Goal: Find specific page/section: Find specific page/section

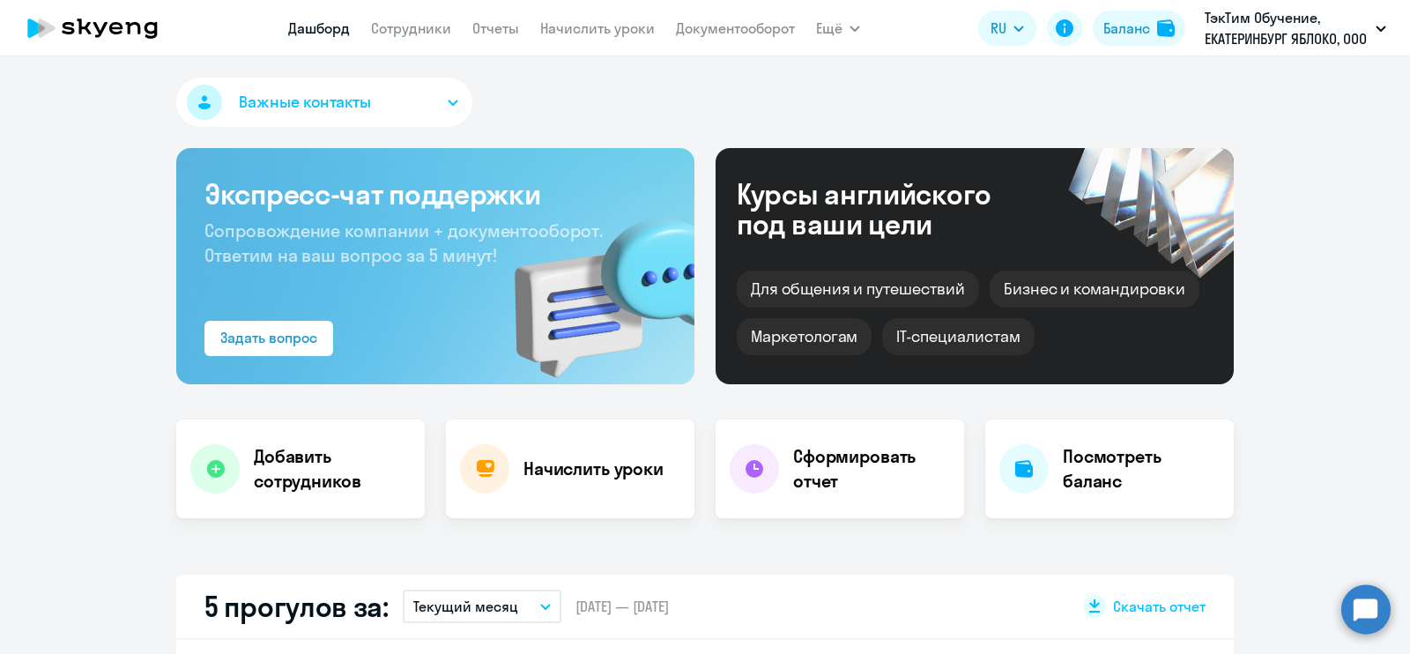
select select "30"
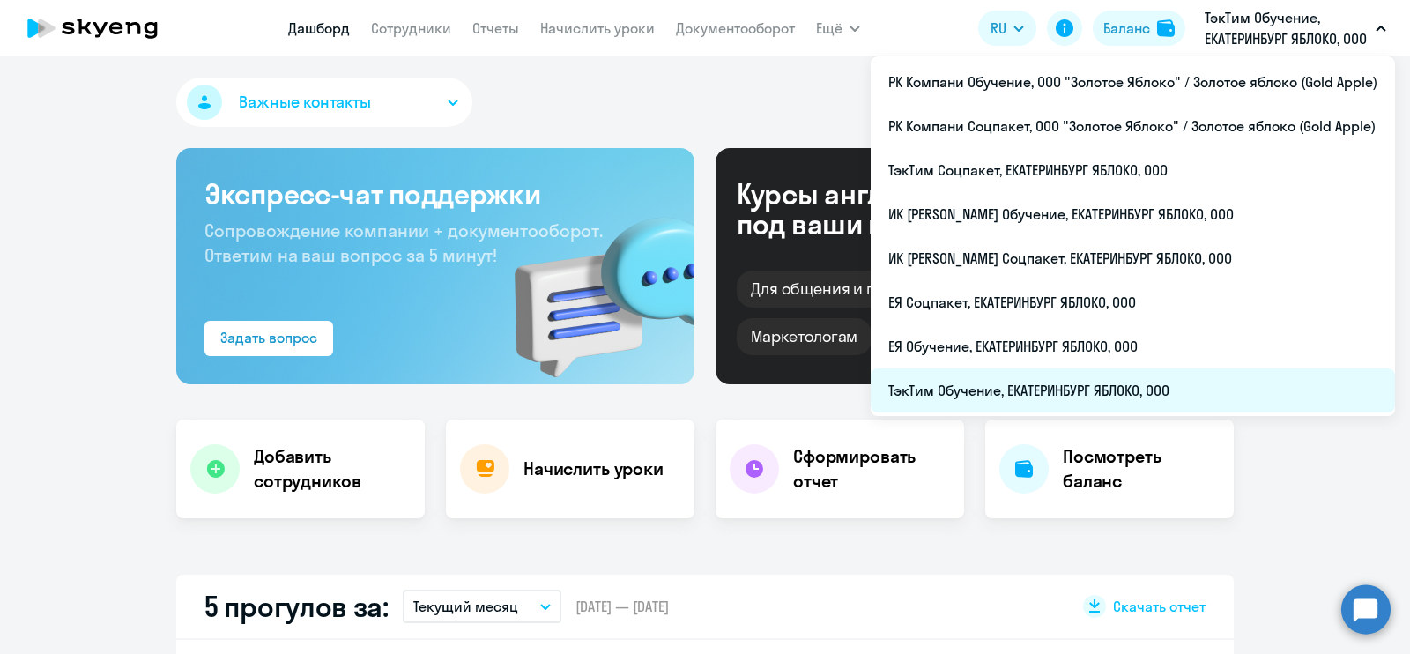
click at [1162, 390] on li "ТэкТим Обучение, ЕКАТЕРИНБУРГ ЯБЛОКО, ООО" at bounding box center [1133, 390] width 524 height 44
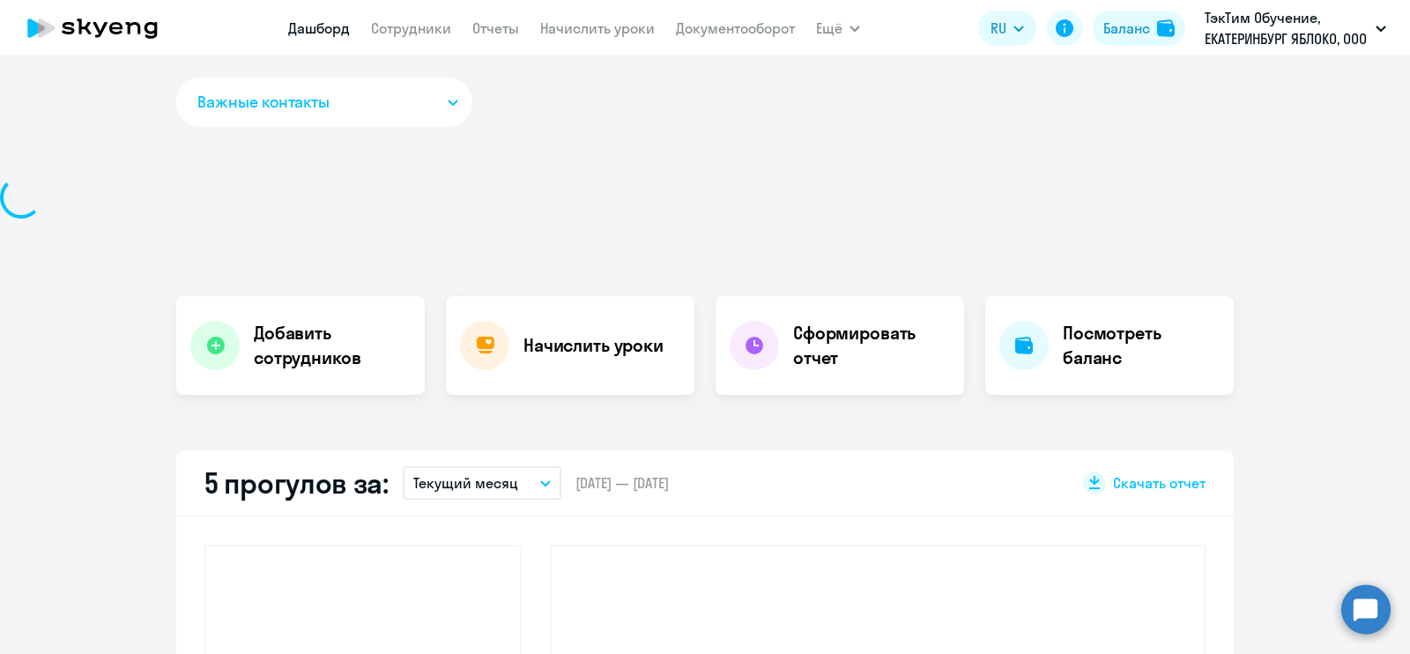
scroll to position [234, 0]
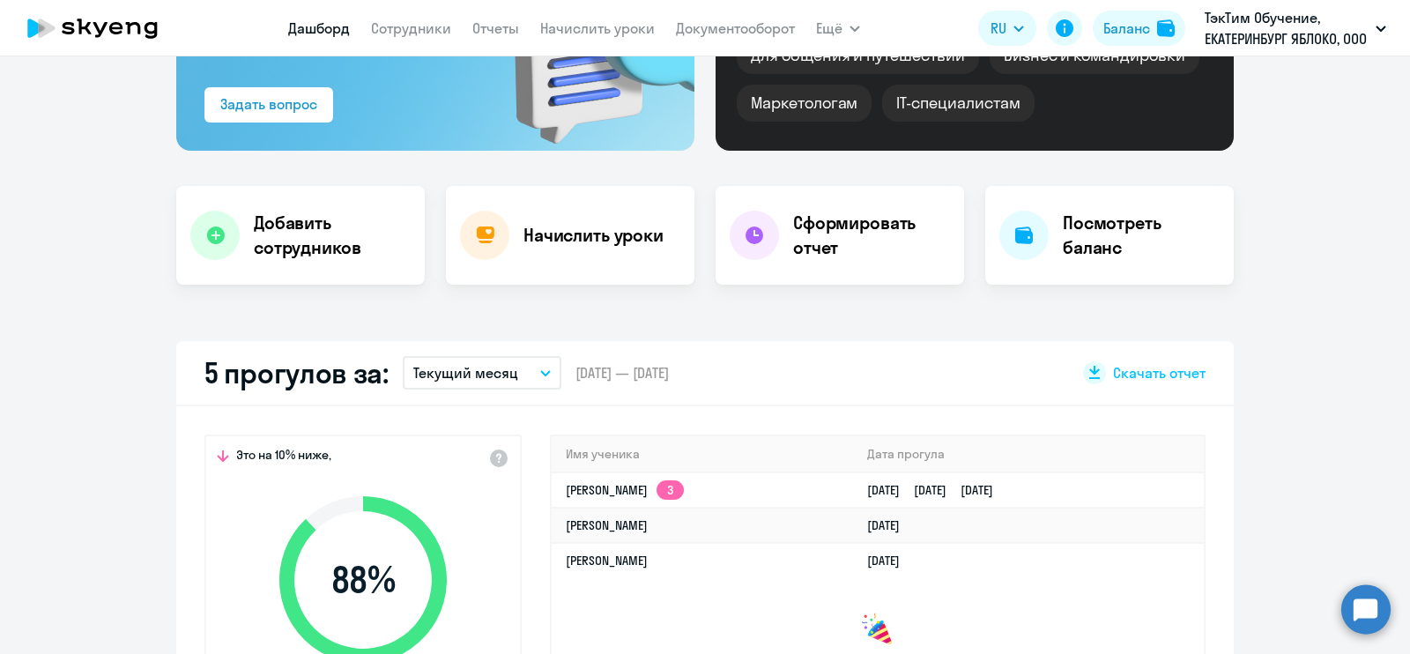
select select "30"
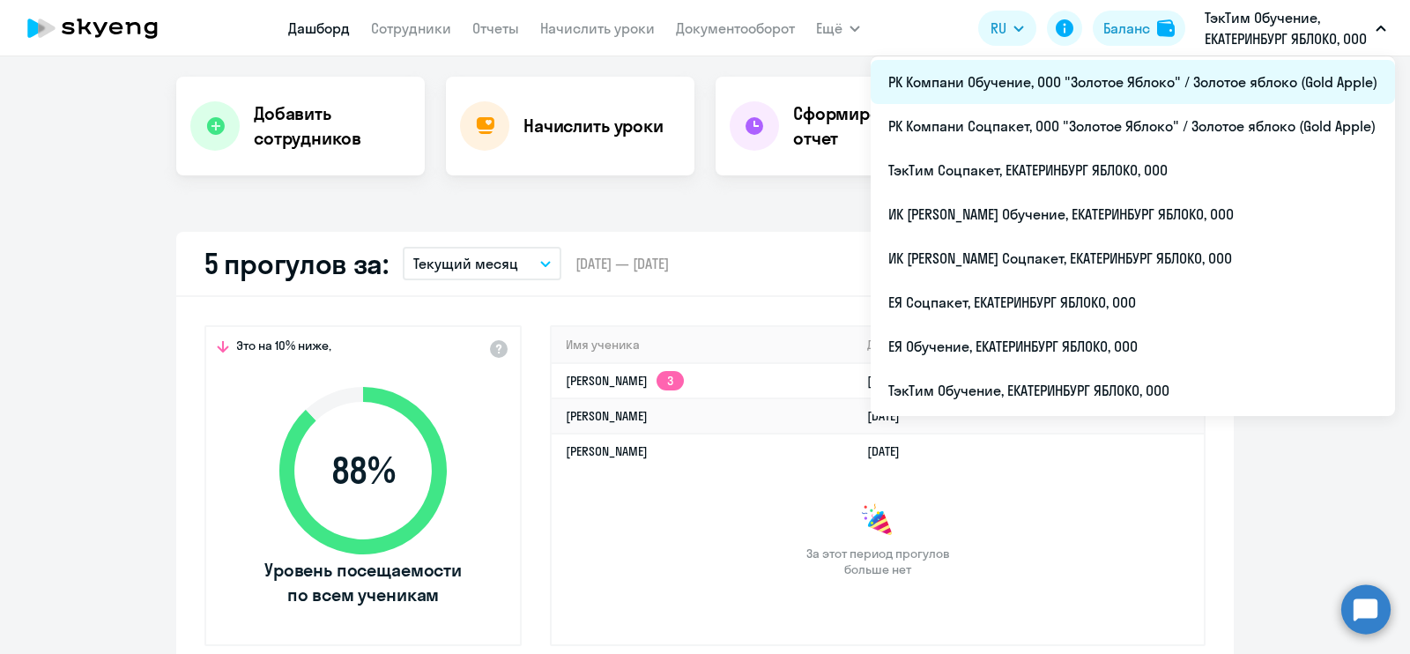
click at [1178, 87] on li "РК Компани Обучение, ООО "Золотое Яблоко" / Золотое яблоко (Gold Apple)" at bounding box center [1133, 82] width 524 height 44
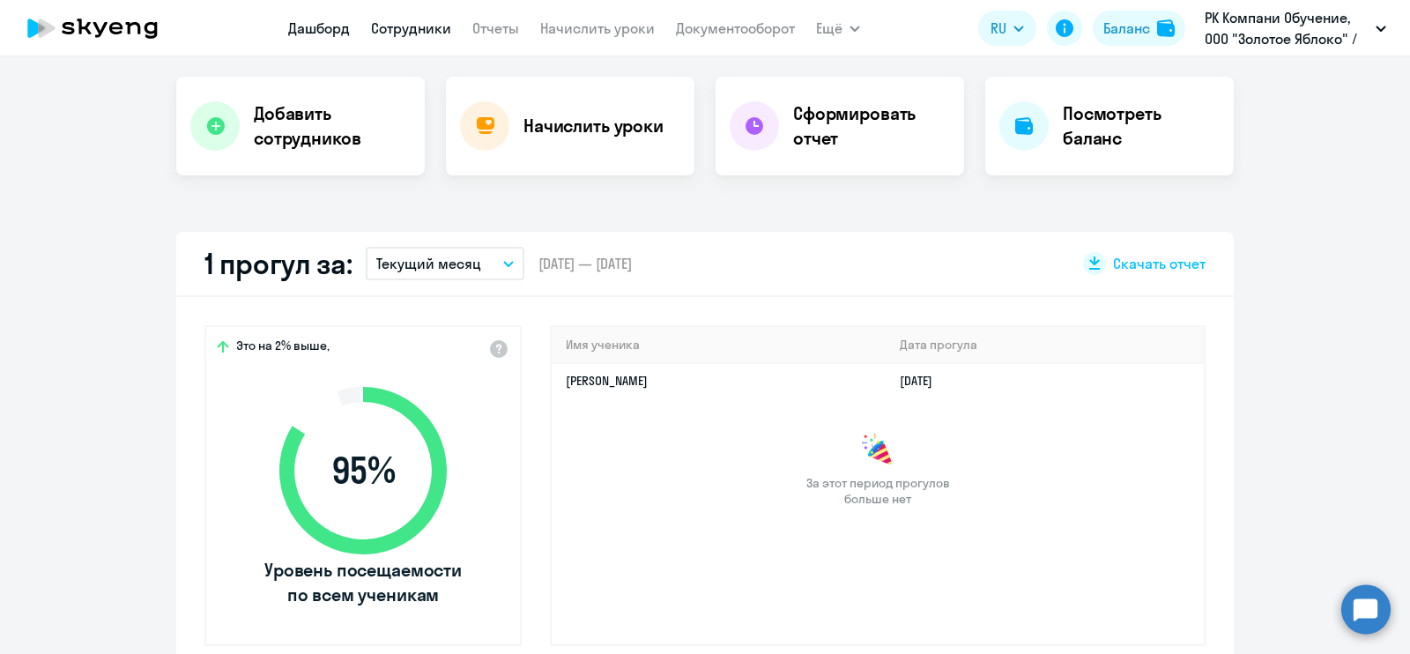
click at [406, 27] on link "Сотрудники" at bounding box center [411, 28] width 80 height 18
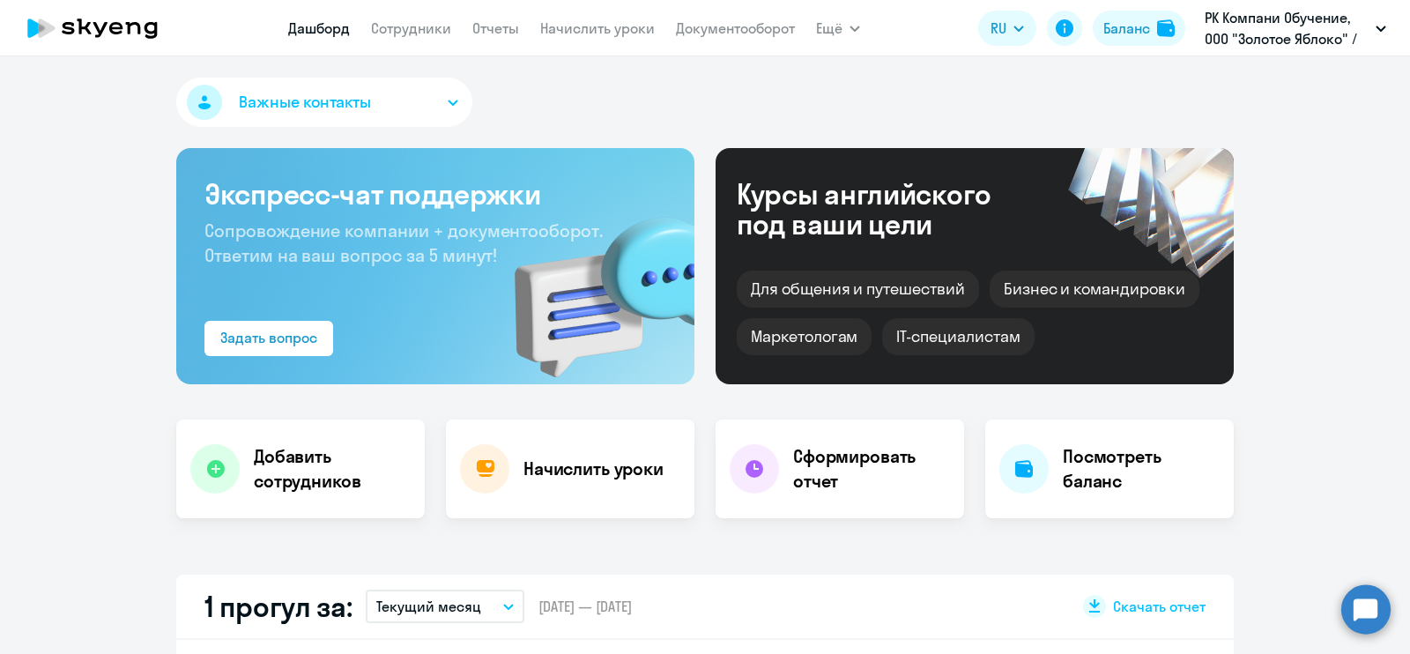
select select "30"
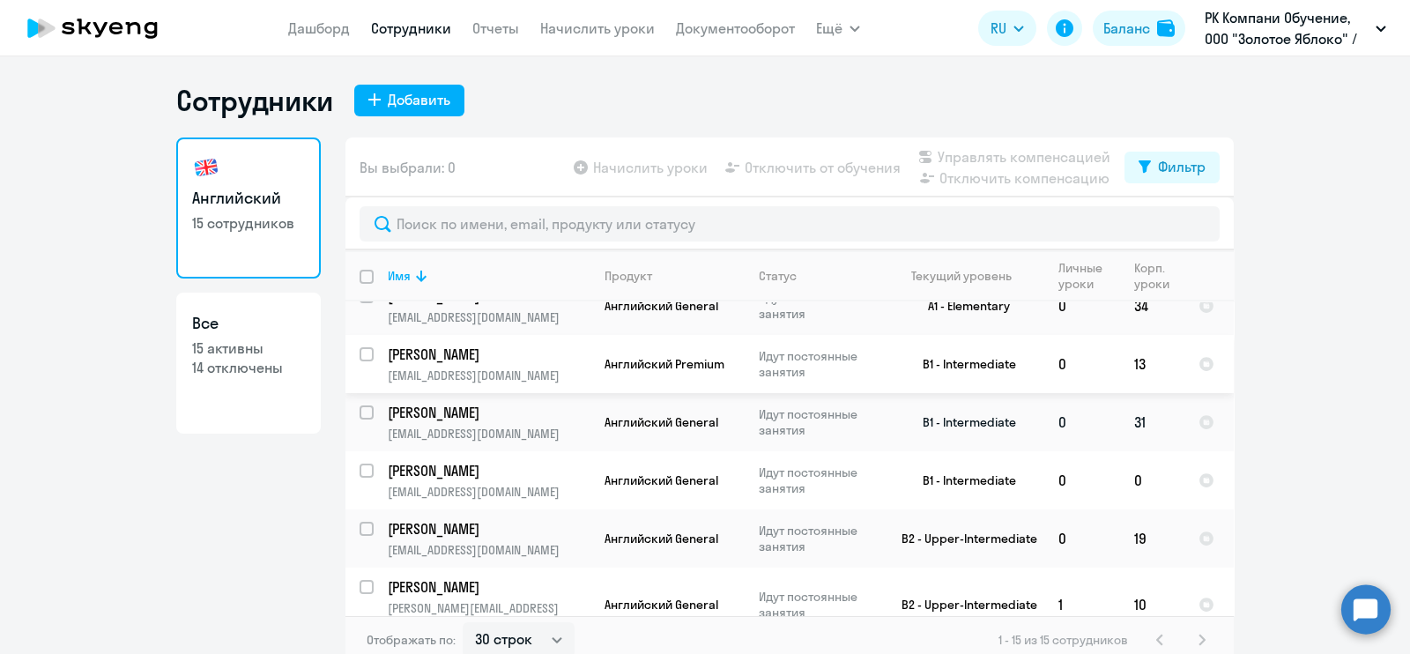
scroll to position [10, 0]
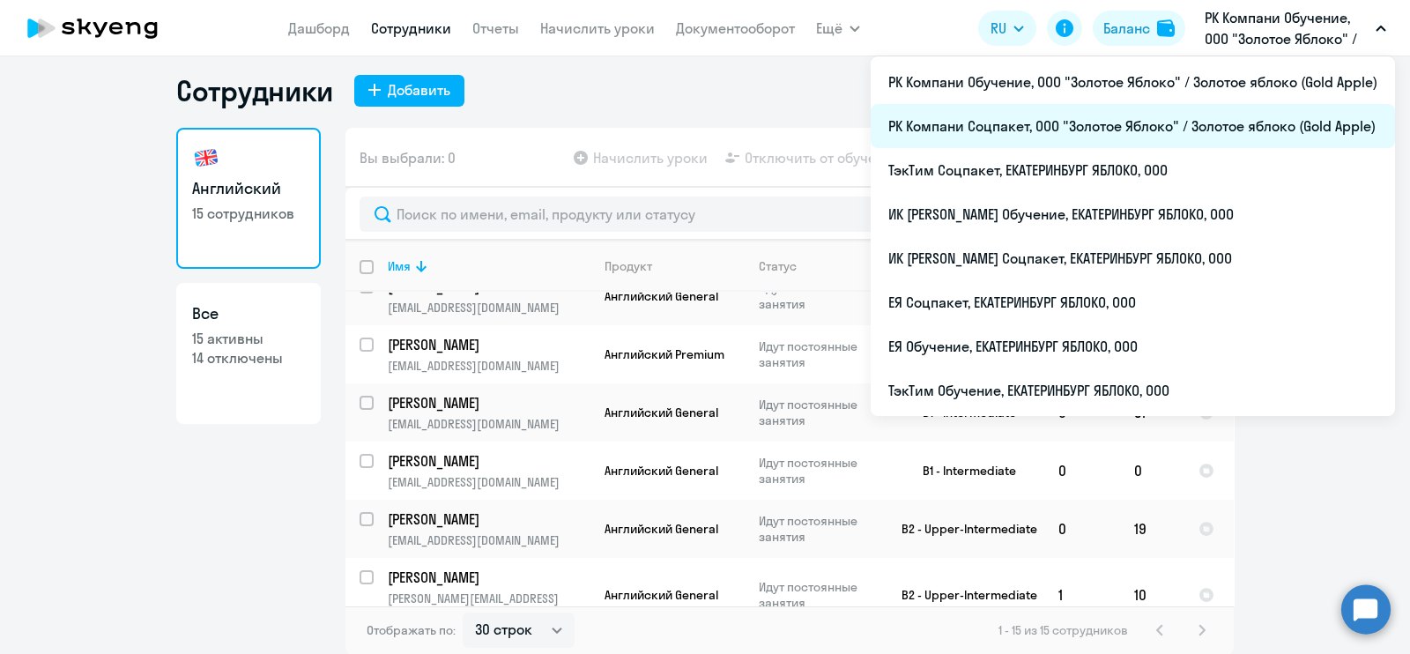
click at [1251, 118] on li "РК Компани Соцпакет, ООО "Золотое Яблоко" / Золотое яблоко (Gold Apple)" at bounding box center [1133, 126] width 524 height 44
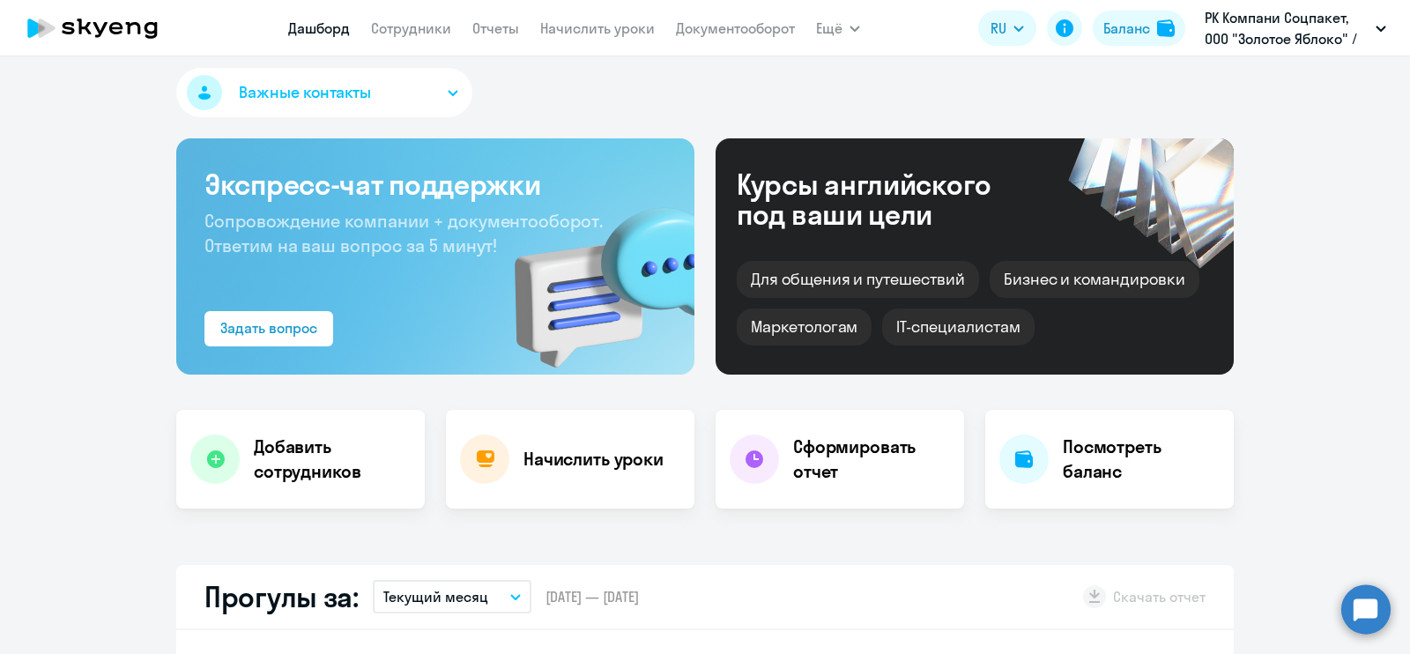
scroll to position [120, 0]
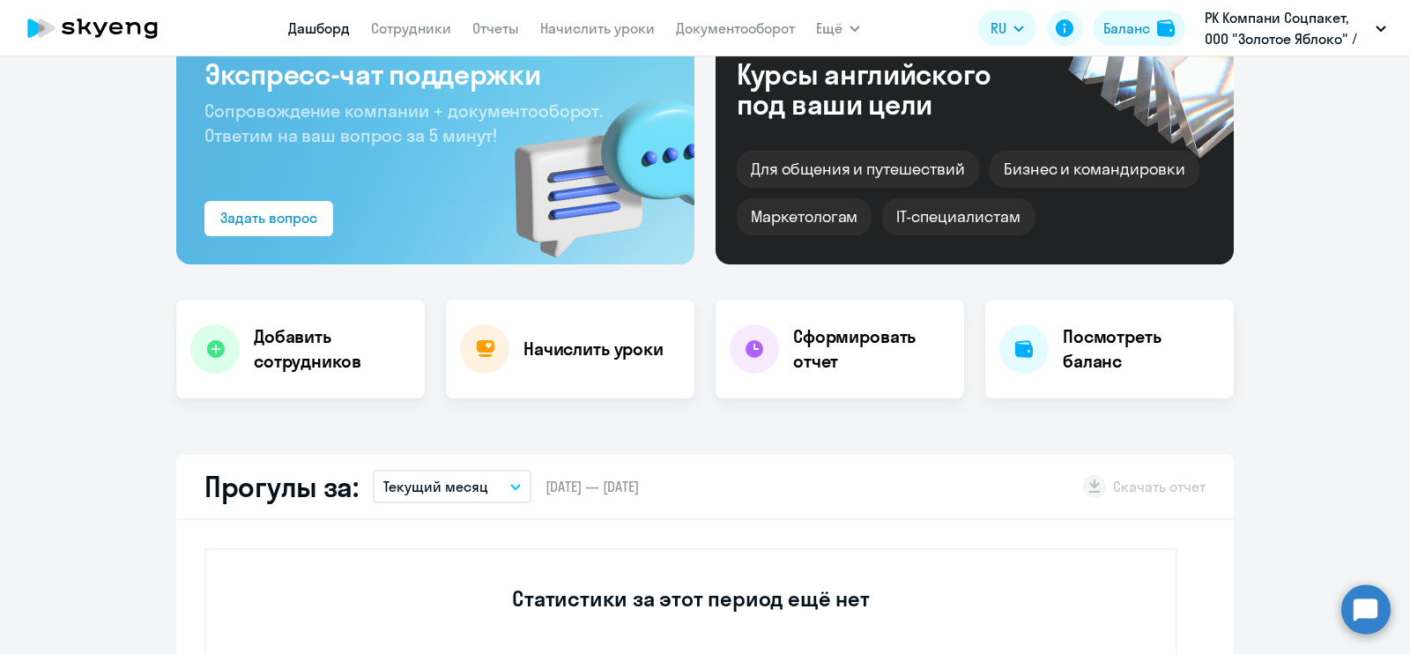
select select "30"
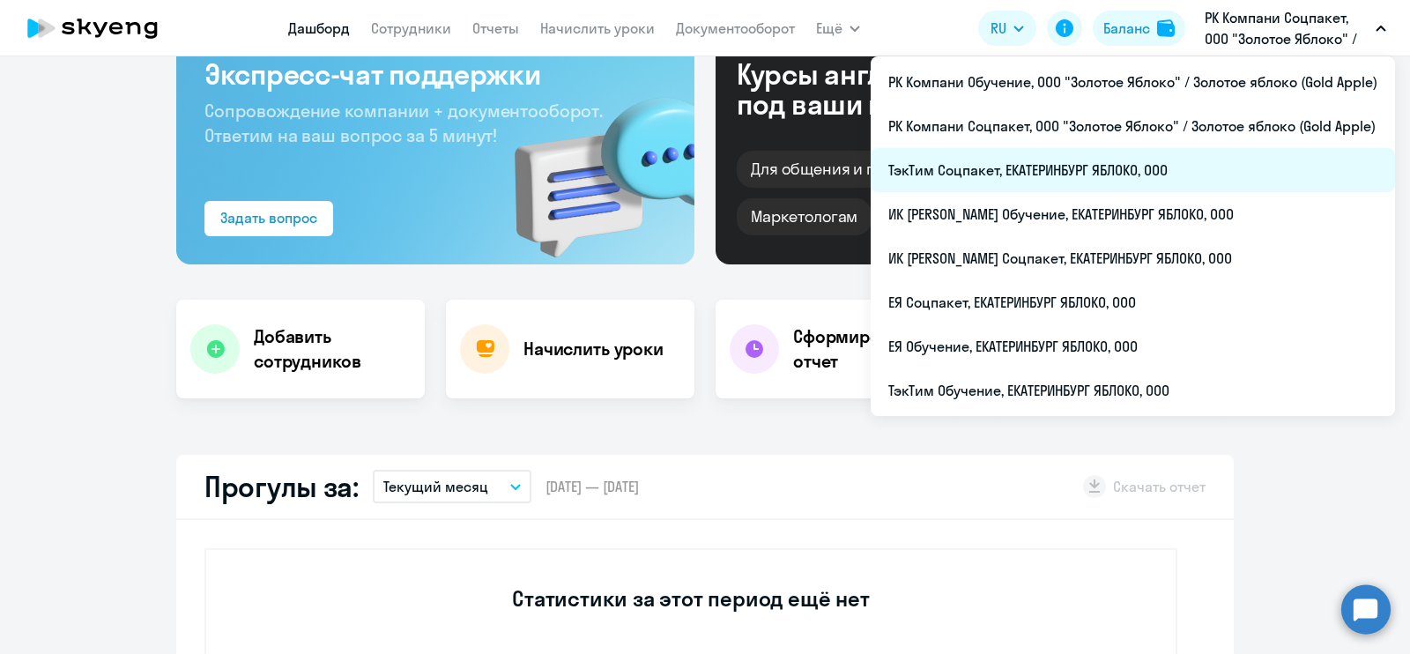
click at [1251, 156] on li "ТэкТим Соцпакет, ЕКАТЕРИНБУРГ ЯБЛОКО, ООО" at bounding box center [1133, 170] width 524 height 44
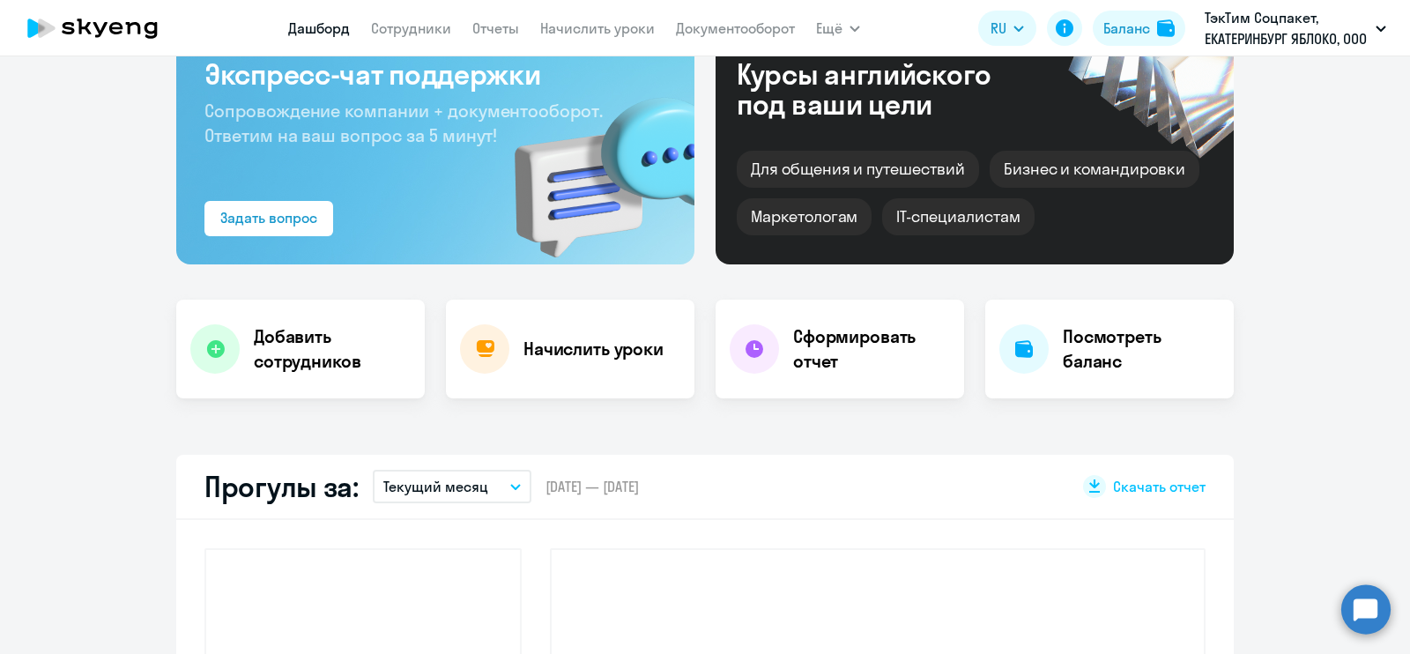
scroll to position [230, 0]
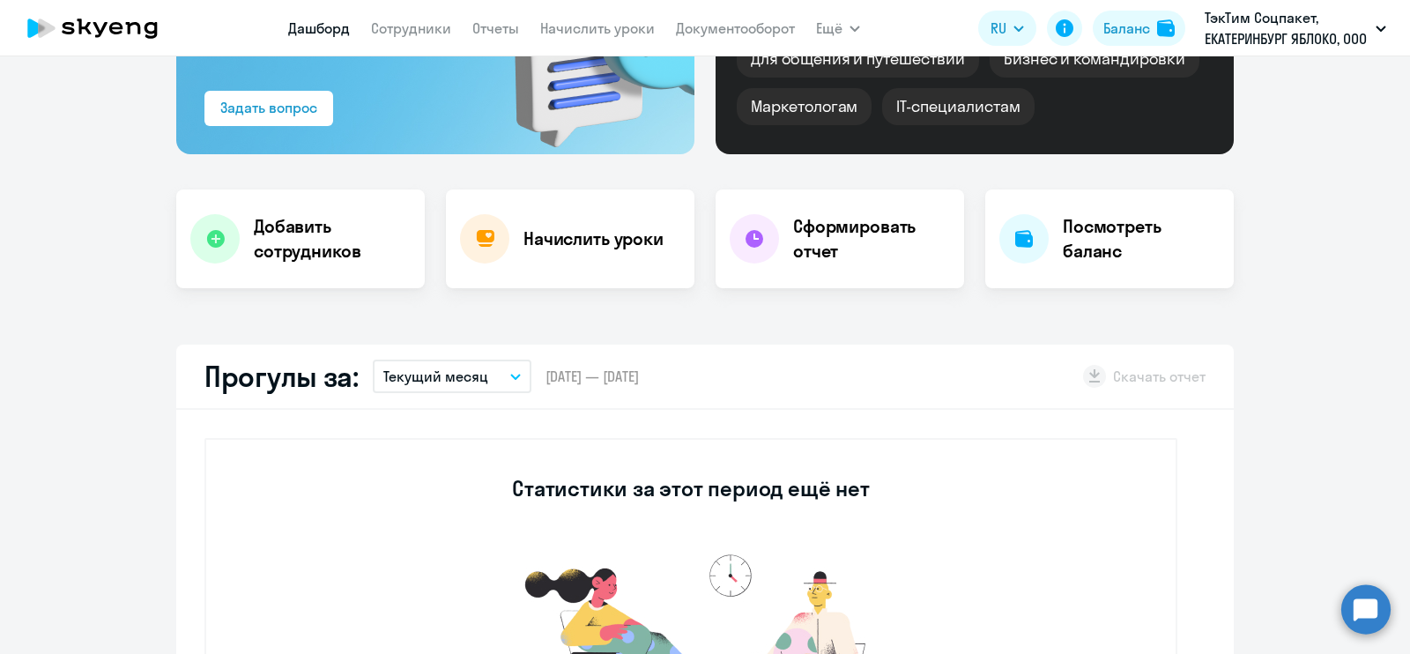
select select "30"
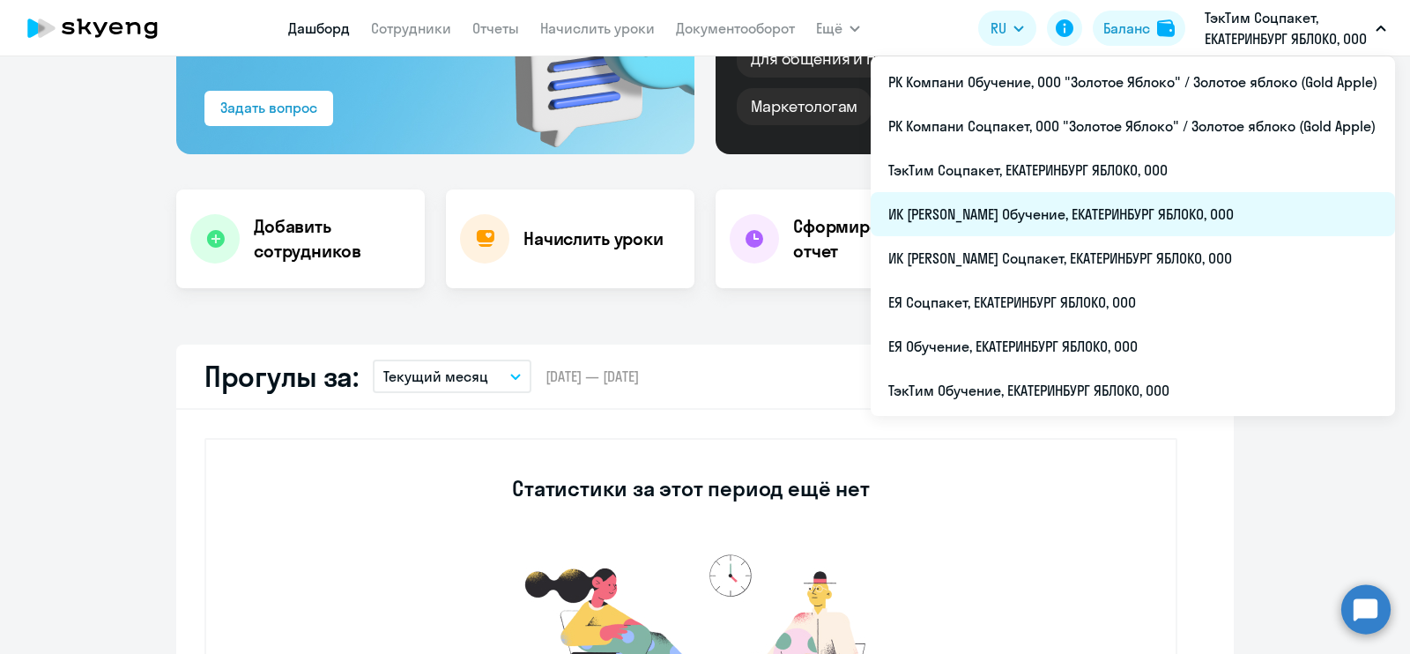
click at [1200, 219] on li "ИК [PERSON_NAME] Обучение, ЕКАТЕРИНБУРГ ЯБЛОКО, ООО" at bounding box center [1133, 214] width 524 height 44
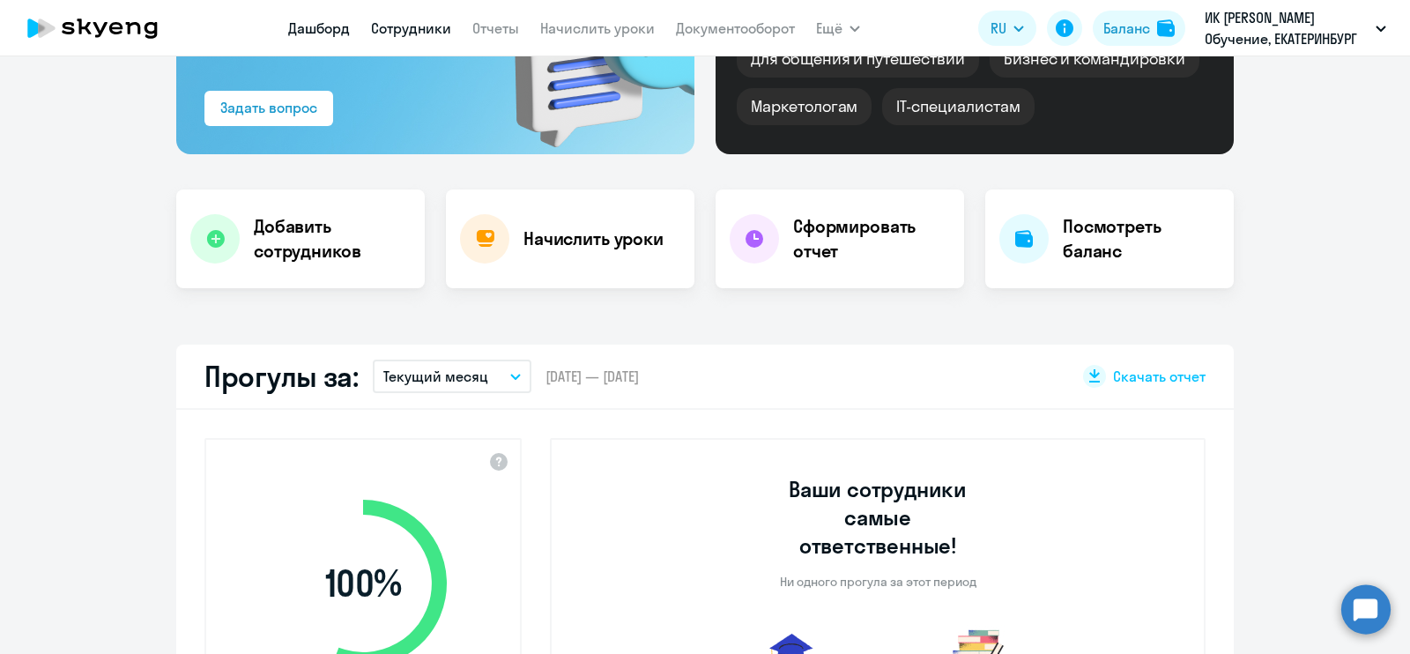
click at [418, 23] on link "Сотрудники" at bounding box center [411, 28] width 80 height 18
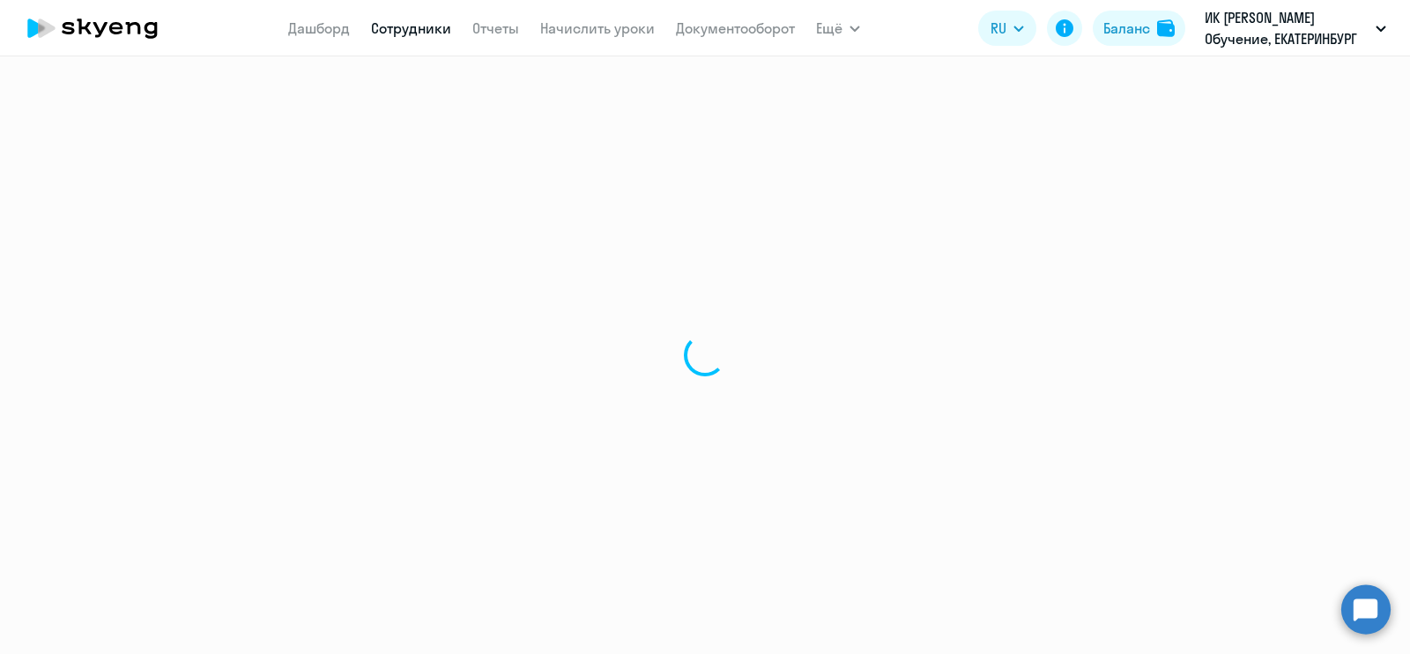
select select "30"
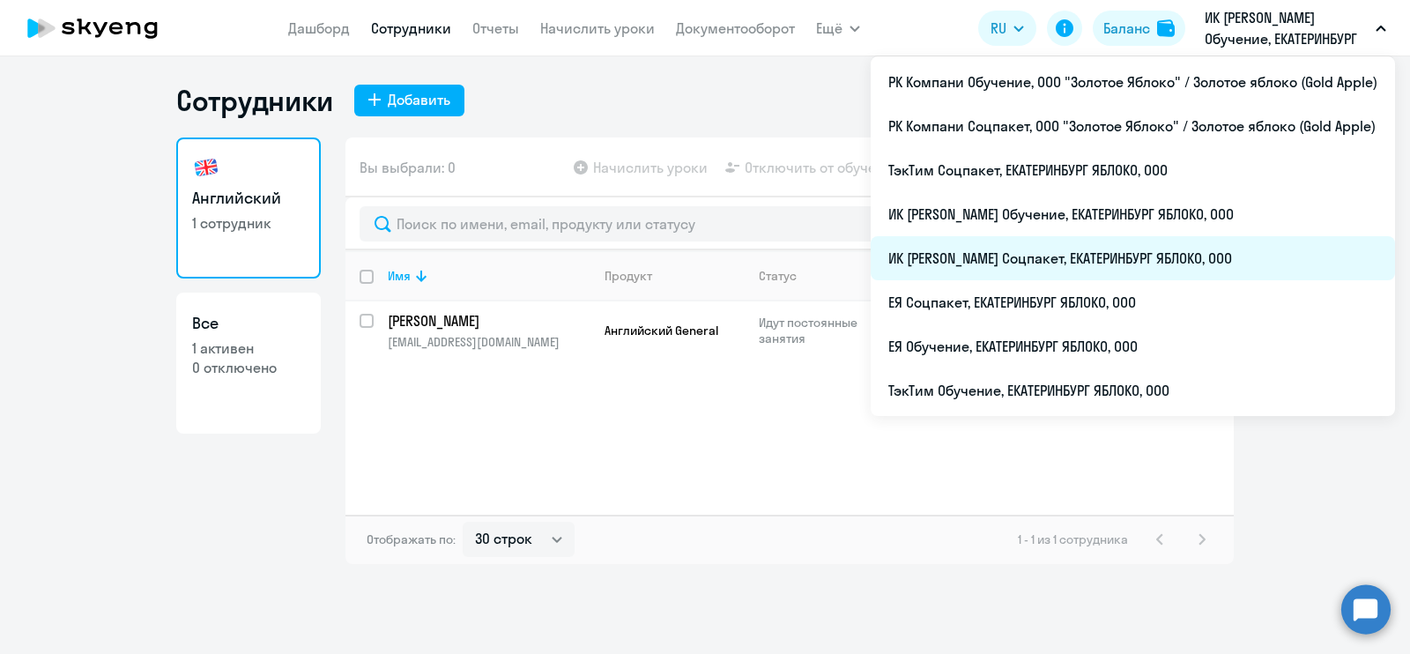
click at [1169, 249] on li "ИК [PERSON_NAME] Соцпакет, ЕКАТЕРИНБУРГ ЯБЛОКО, ООО" at bounding box center [1133, 258] width 524 height 44
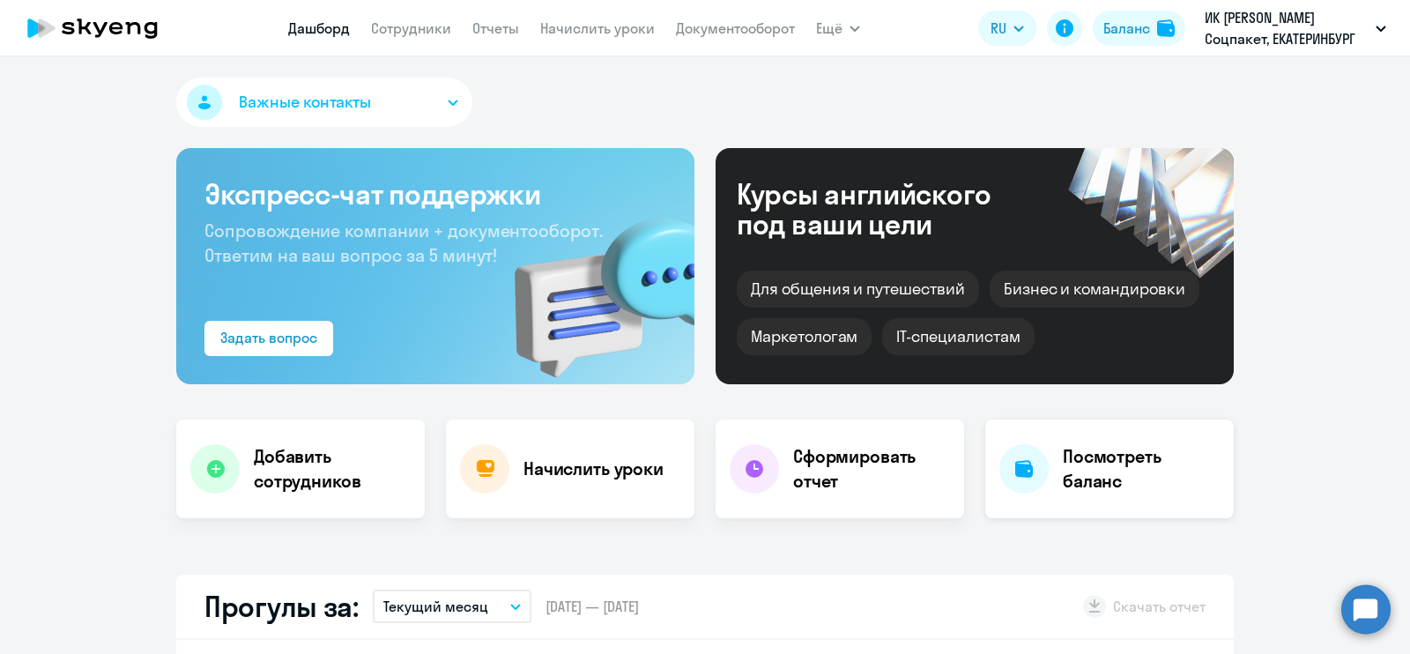
scroll to position [219, 0]
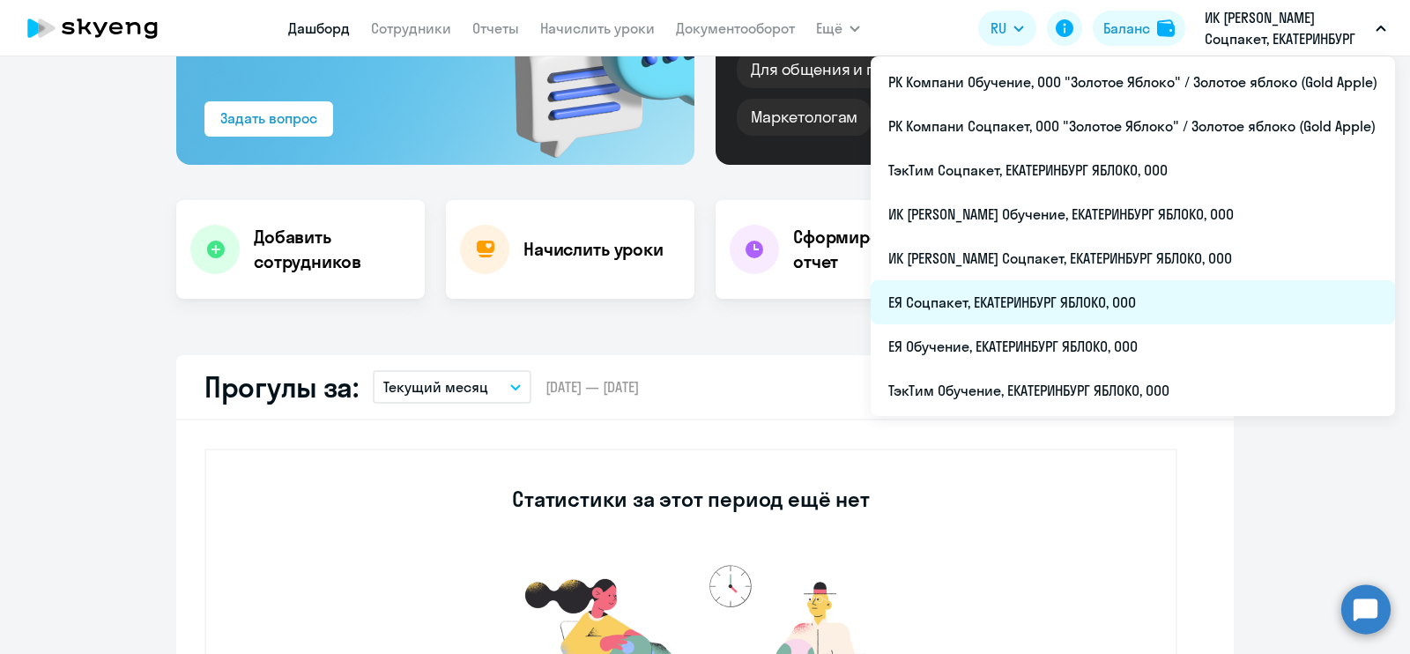
select select "30"
click at [1165, 294] on li "ЕЯ Соцпакет, ЕКАТЕРИНБУРГ ЯБЛОКО, ООО" at bounding box center [1133, 302] width 524 height 44
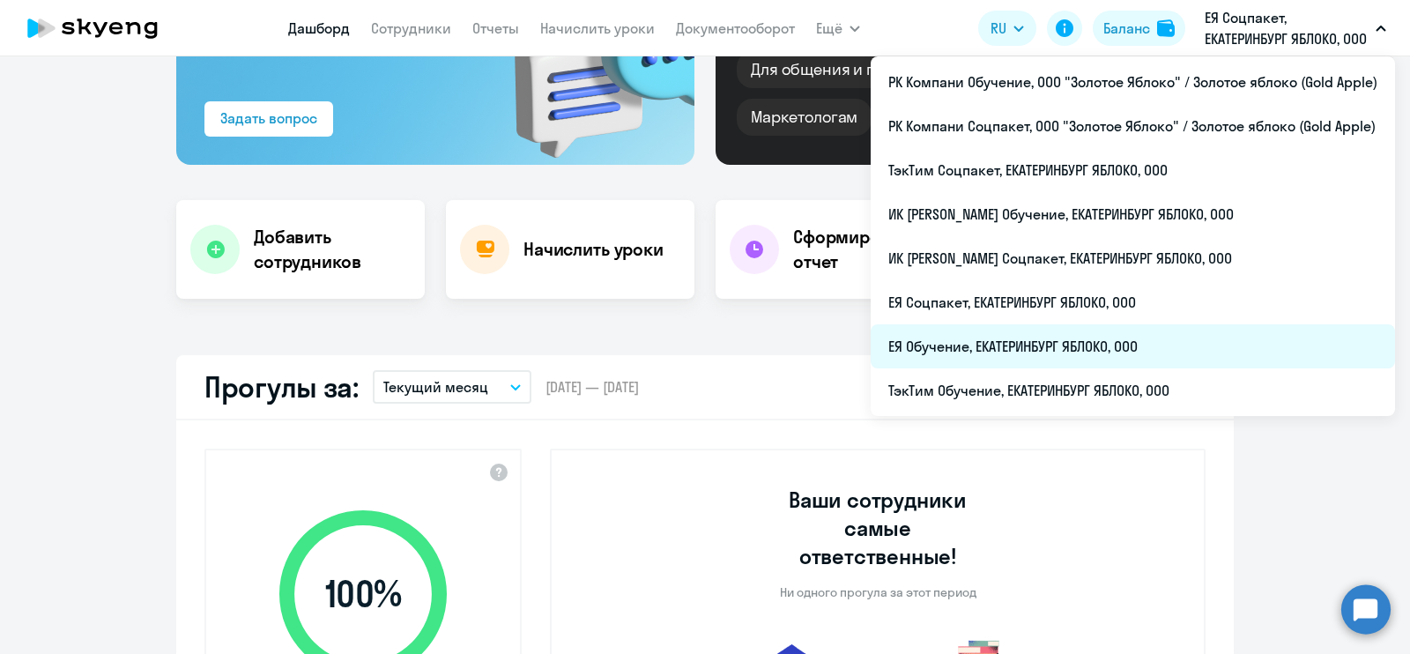
click at [1187, 332] on li "ЕЯ Обучение, ЕКАТЕРИНБУРГ ЯБЛОКО, ООО" at bounding box center [1133, 346] width 524 height 44
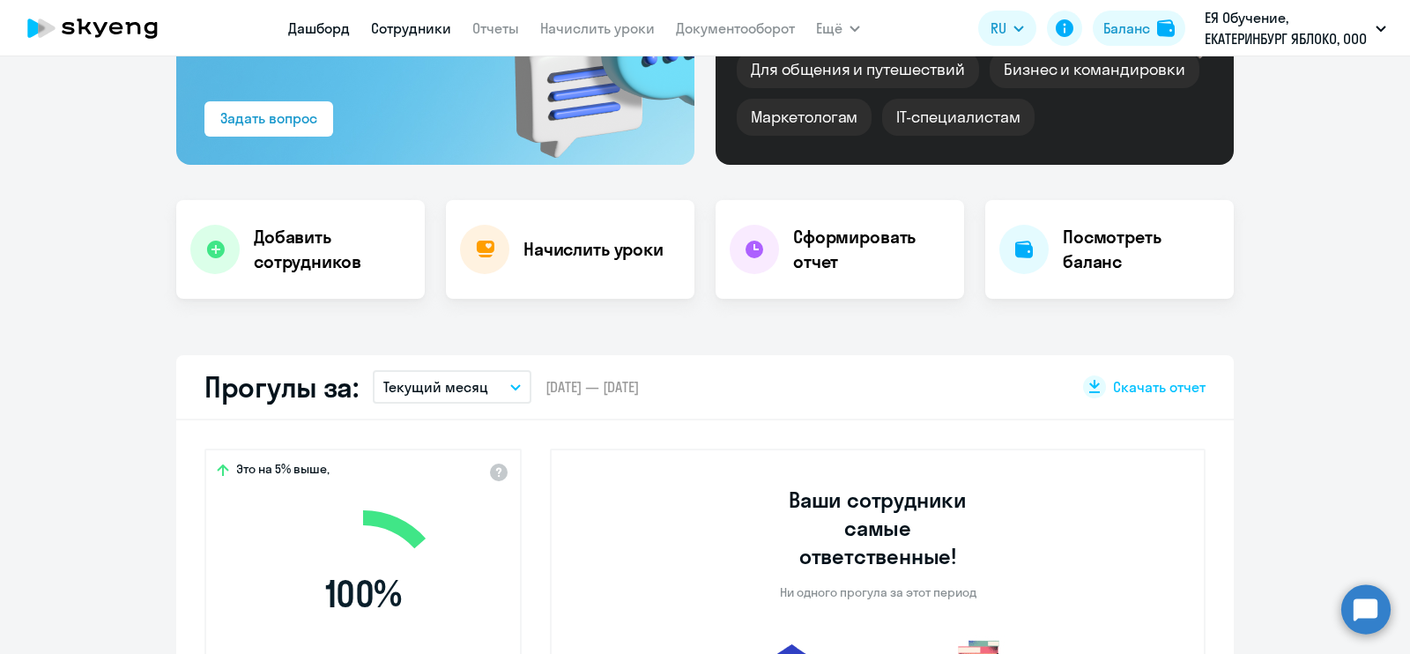
click at [414, 33] on link "Сотрудники" at bounding box center [411, 28] width 80 height 18
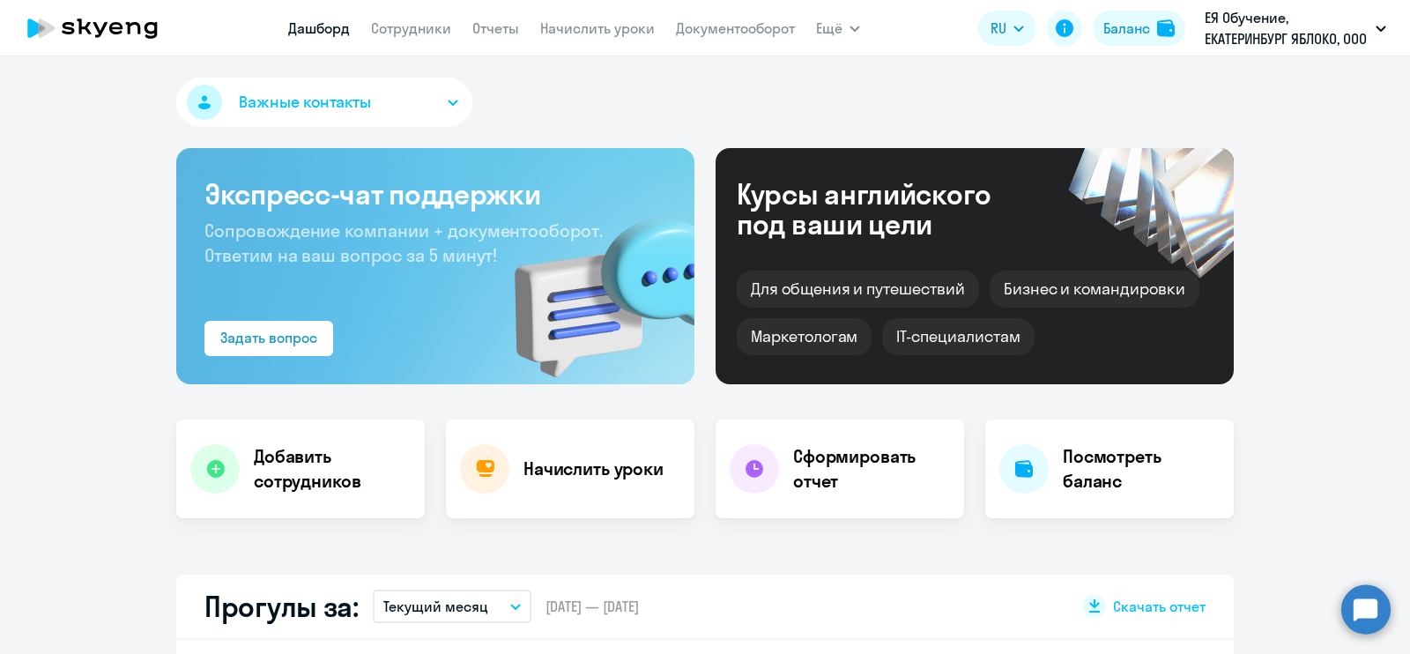
select select "30"
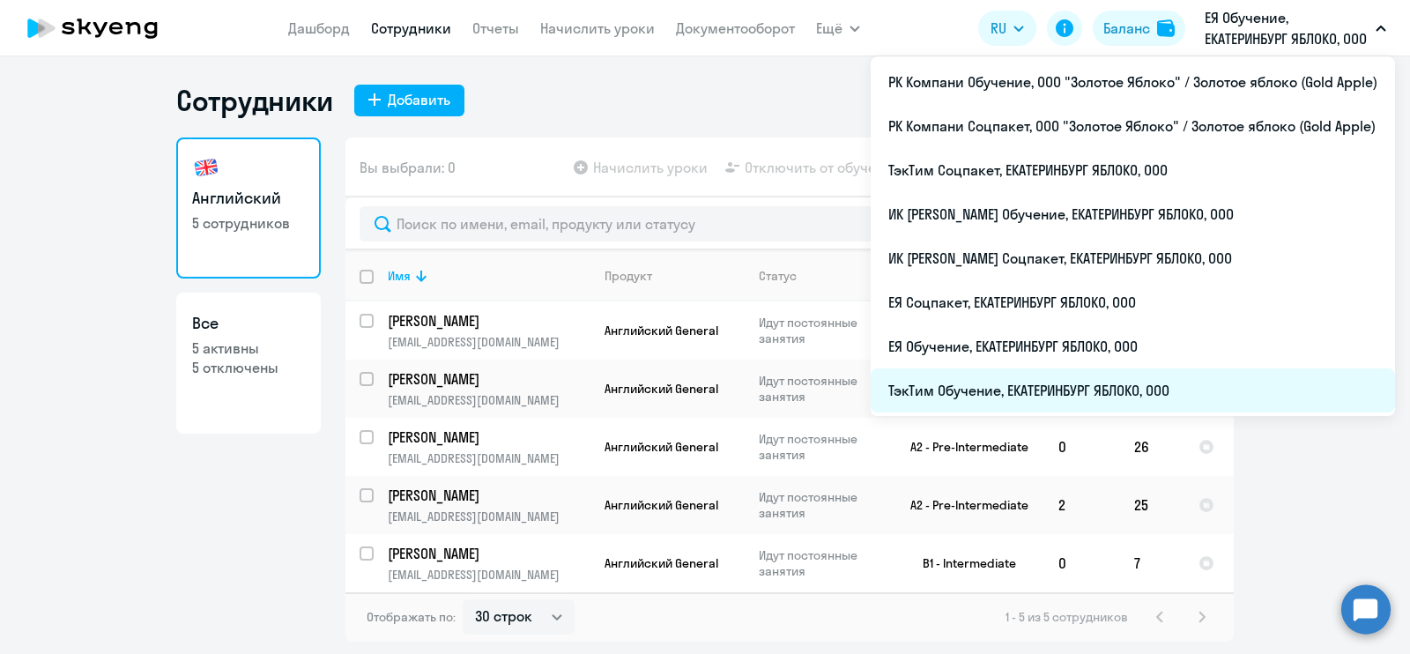
click at [1282, 380] on li "ТэкТим Обучение, ЕКАТЕРИНБУРГ ЯБЛОКО, ООО" at bounding box center [1133, 390] width 524 height 44
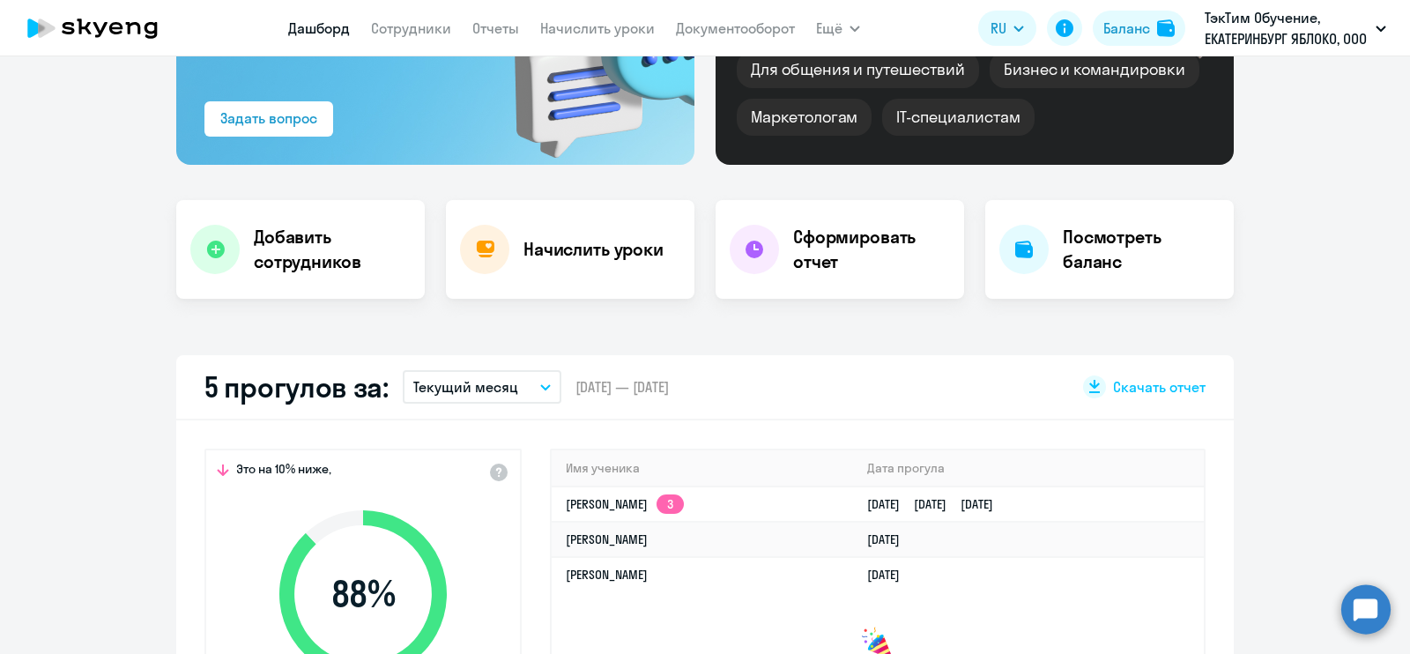
scroll to position [330, 0]
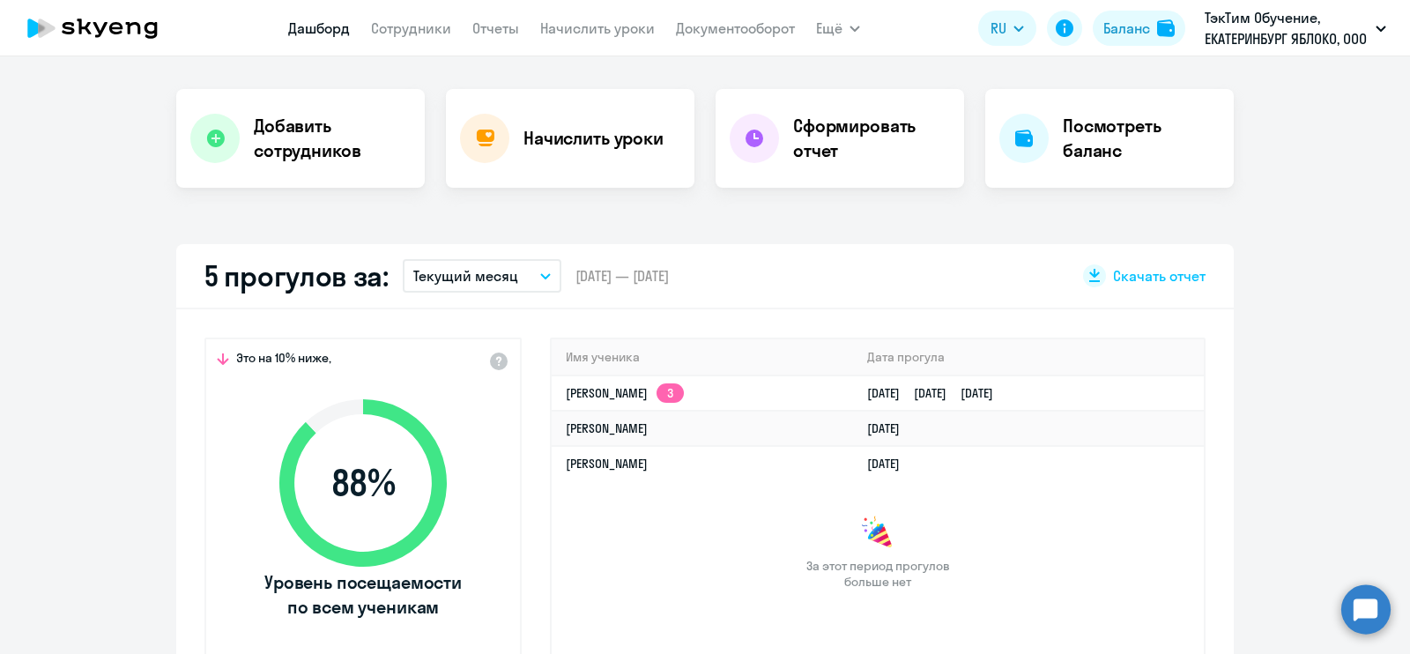
select select "30"
